Goal: Task Accomplishment & Management: Manage account settings

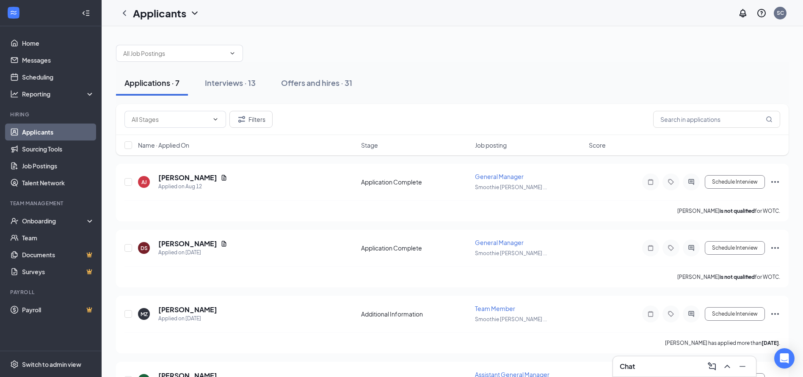
click at [265, 84] on div "Applications · 7 Interviews · 13 Offers and hires · 31" at bounding box center [452, 82] width 672 height 25
click at [254, 87] on div "Interviews · 13" at bounding box center [230, 82] width 51 height 11
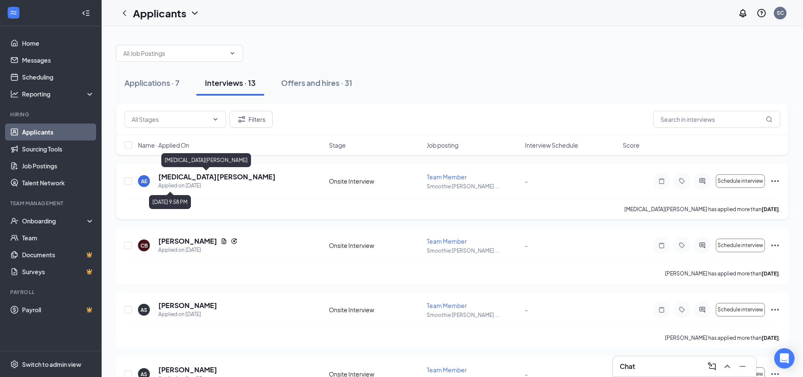
click at [184, 179] on h5 "[MEDICAL_DATA][PERSON_NAME]" at bounding box center [216, 176] width 117 height 9
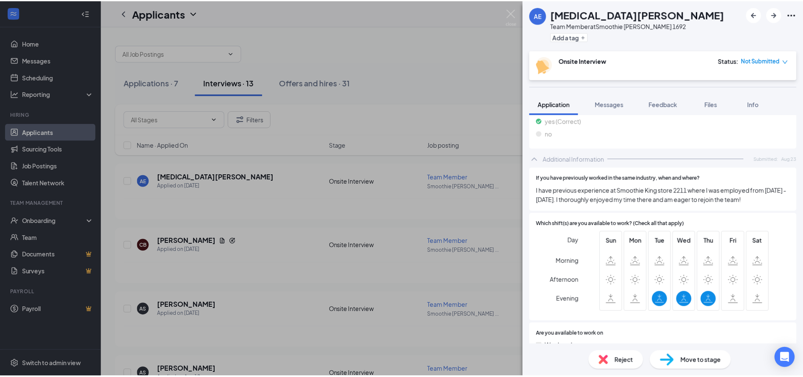
scroll to position [422, 0]
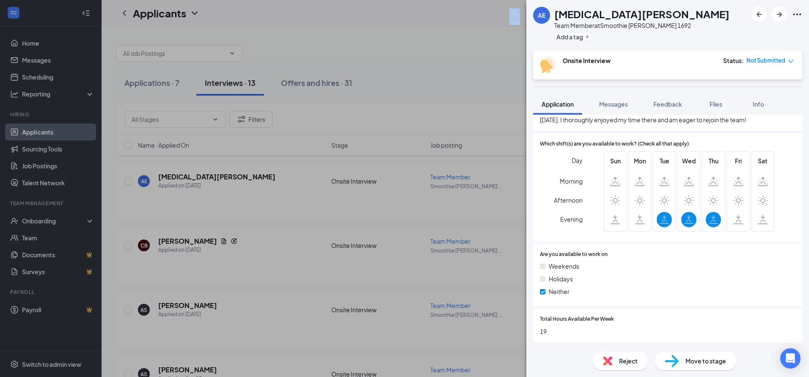
click at [517, 10] on div "AE [MEDICAL_DATA][PERSON_NAME] Team Member at Smoothie [PERSON_NAME] 1692 Add a…" at bounding box center [404, 188] width 809 height 377
click at [515, 11] on img at bounding box center [515, 16] width 11 height 17
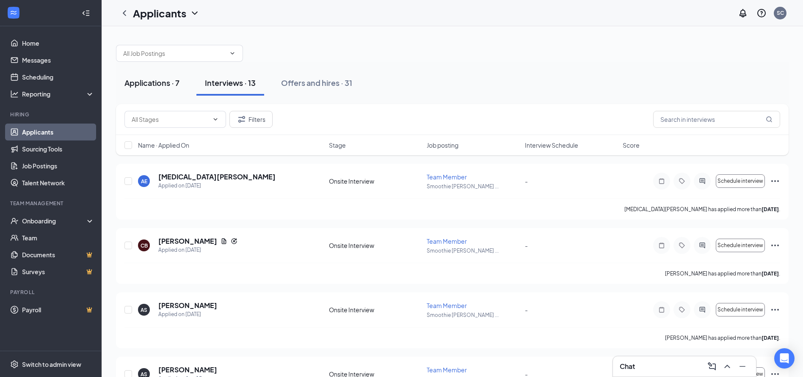
click at [157, 86] on div "Applications · 7" at bounding box center [151, 82] width 55 height 11
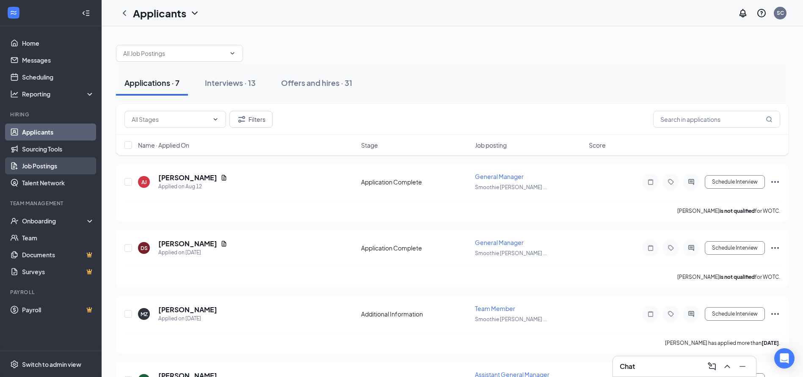
click at [36, 164] on link "Job Postings" at bounding box center [58, 165] width 72 height 17
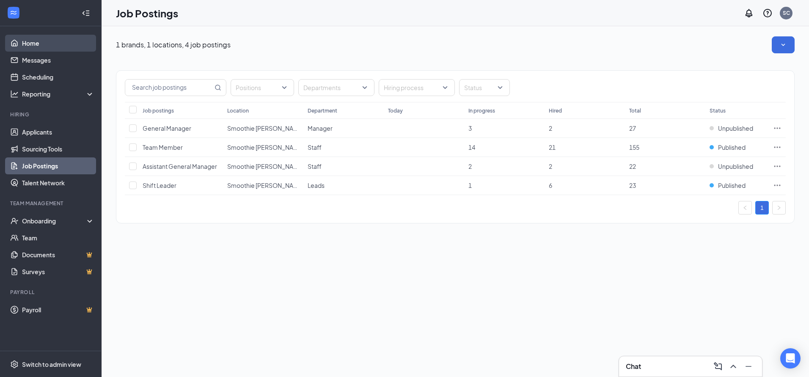
click at [33, 48] on link "Home" at bounding box center [58, 43] width 72 height 17
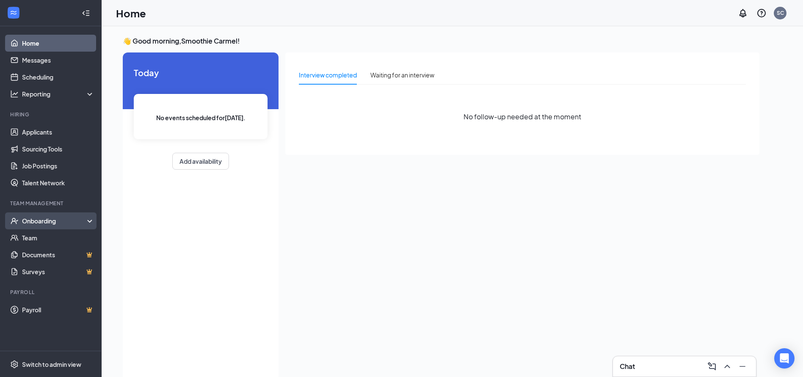
click at [46, 218] on div "Onboarding" at bounding box center [54, 221] width 65 height 8
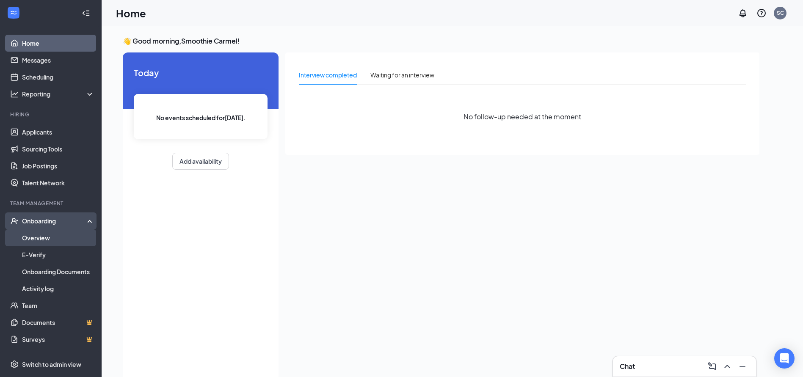
click at [45, 237] on link "Overview" at bounding box center [58, 237] width 72 height 17
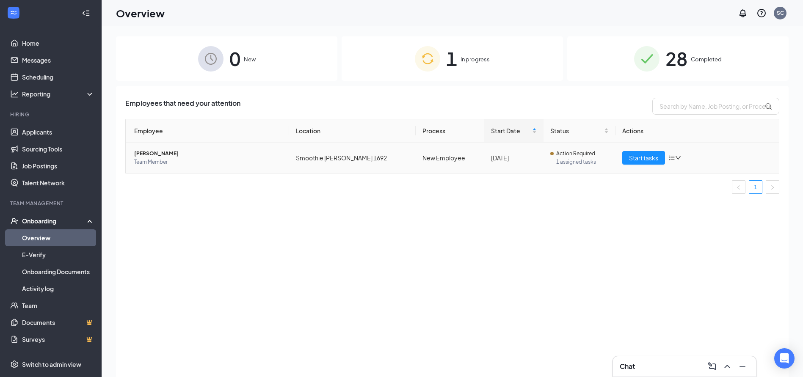
click at [658, 165] on td "Start tasks" at bounding box center [696, 158] width 163 height 30
click at [656, 160] on span "Start tasks" at bounding box center [643, 157] width 29 height 9
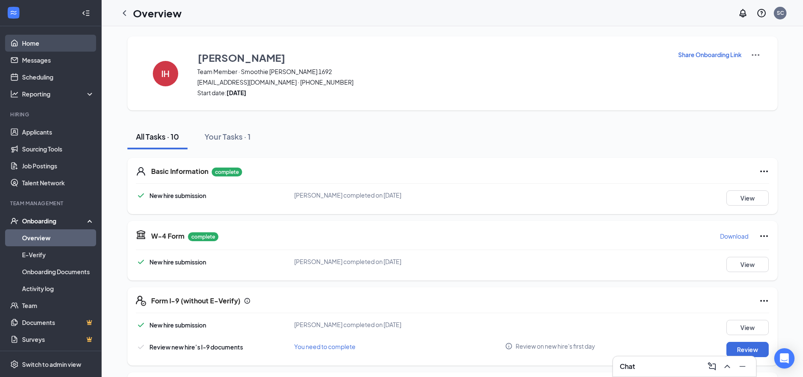
click at [67, 42] on link "Home" at bounding box center [58, 43] width 72 height 17
